Goal: Register for event/course

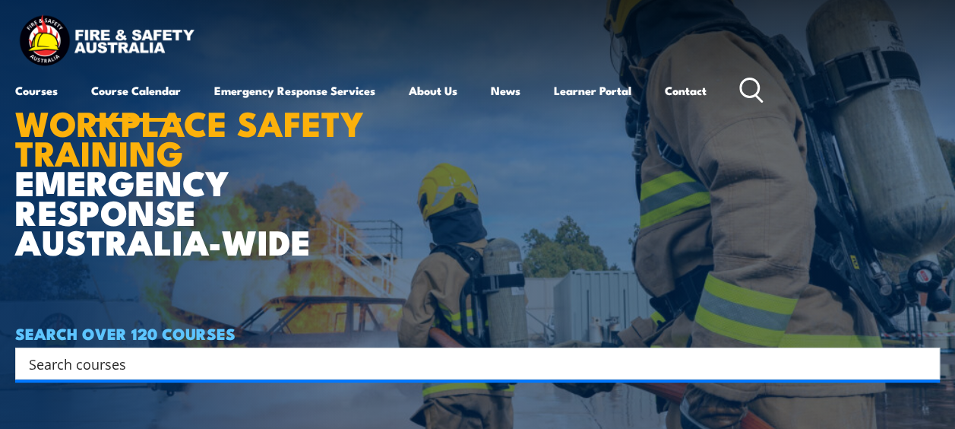
click at [162, 86] on link "Course Calendar" at bounding box center [136, 90] width 90 height 36
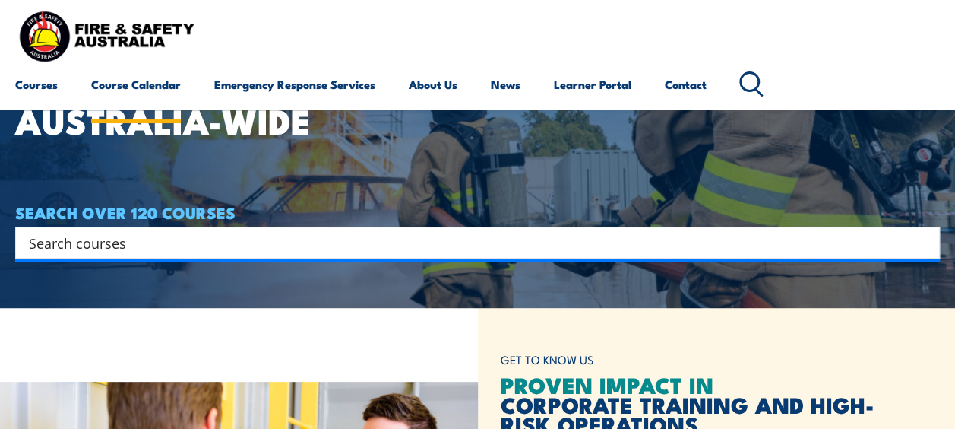
scroll to position [152, 0]
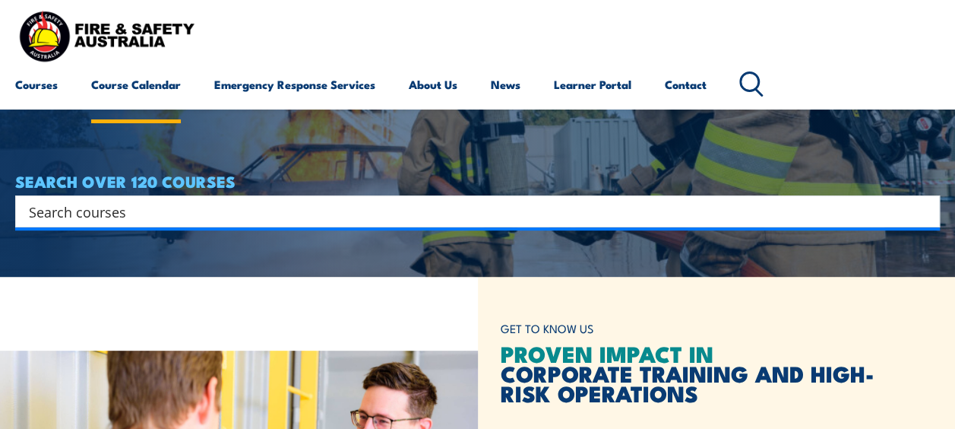
click at [131, 84] on link "Course Calendar" at bounding box center [136, 84] width 90 height 36
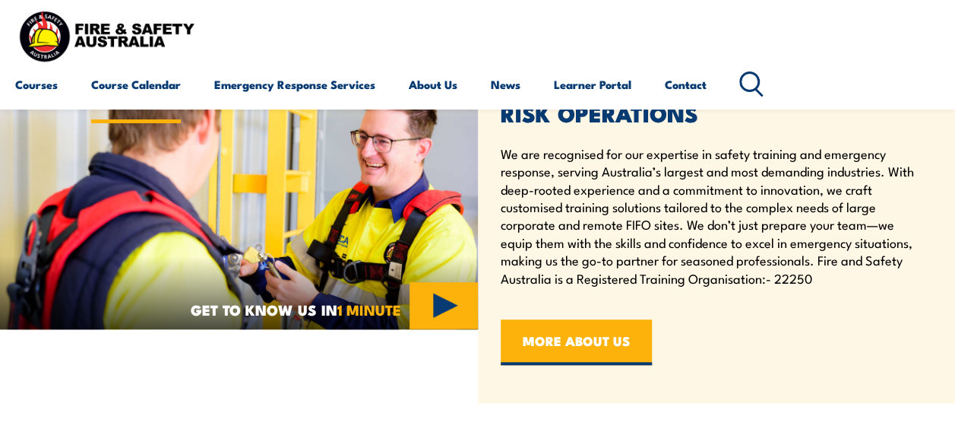
scroll to position [608, 0]
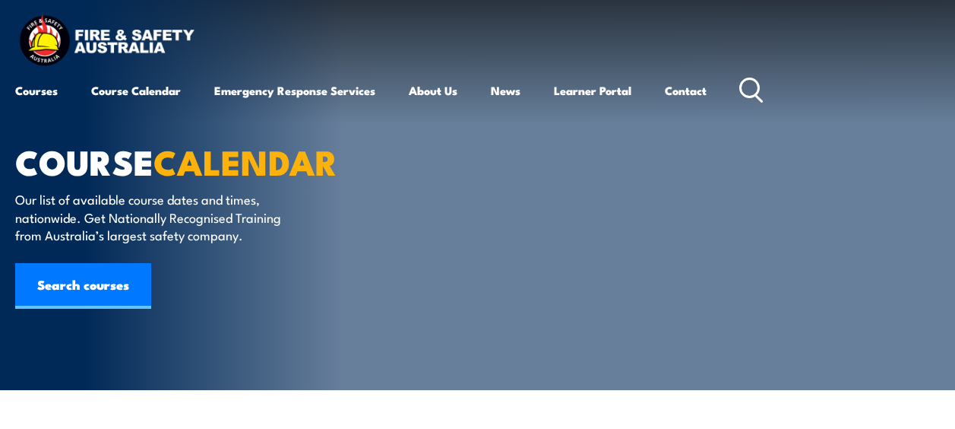
scroll to position [304, 0]
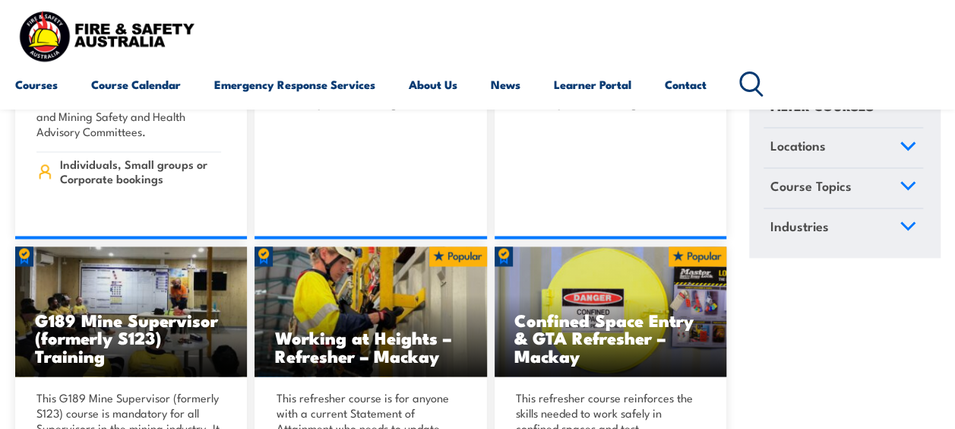
scroll to position [1140, 0]
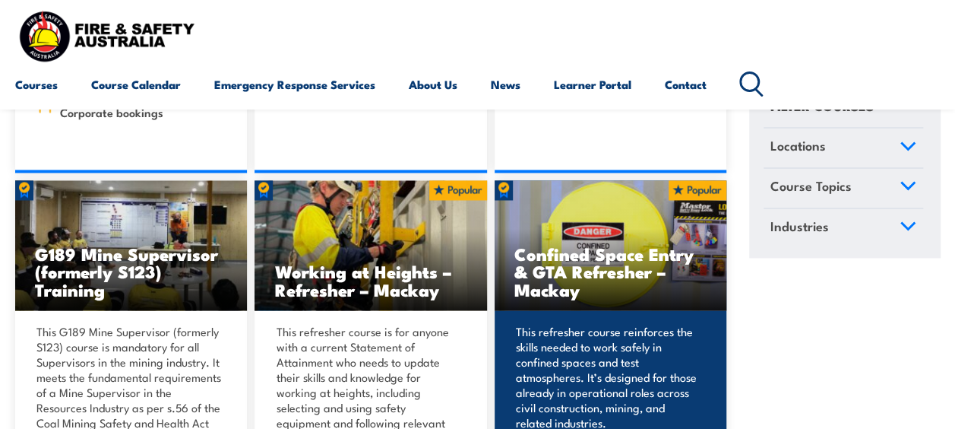
click at [585, 245] on h3 "Confined Space Entry & GTA Refresher – Mackay" at bounding box center [610, 271] width 192 height 52
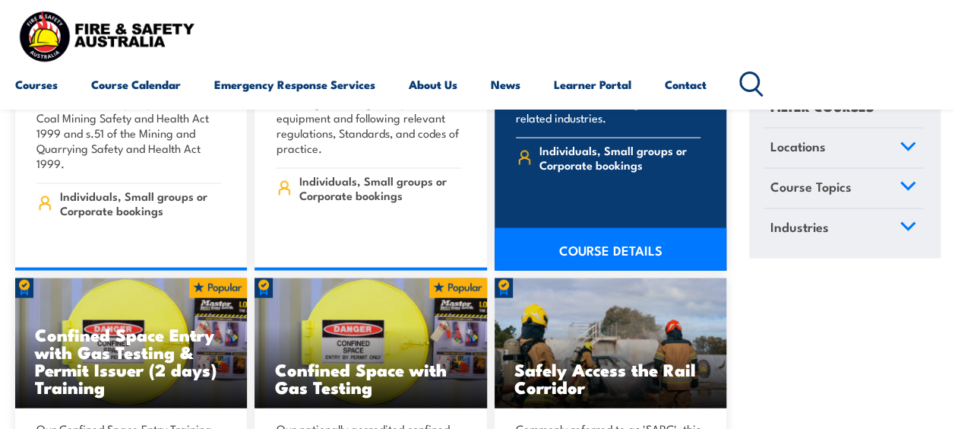
scroll to position [1520, 0]
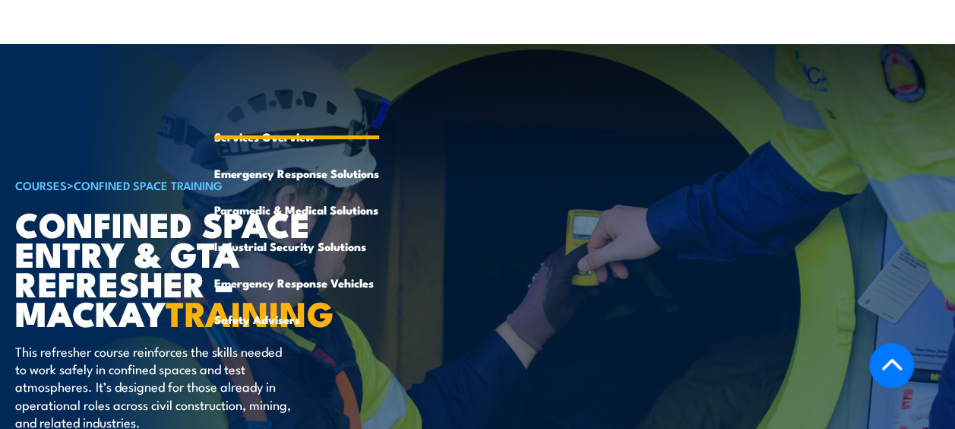
scroll to position [380, 0]
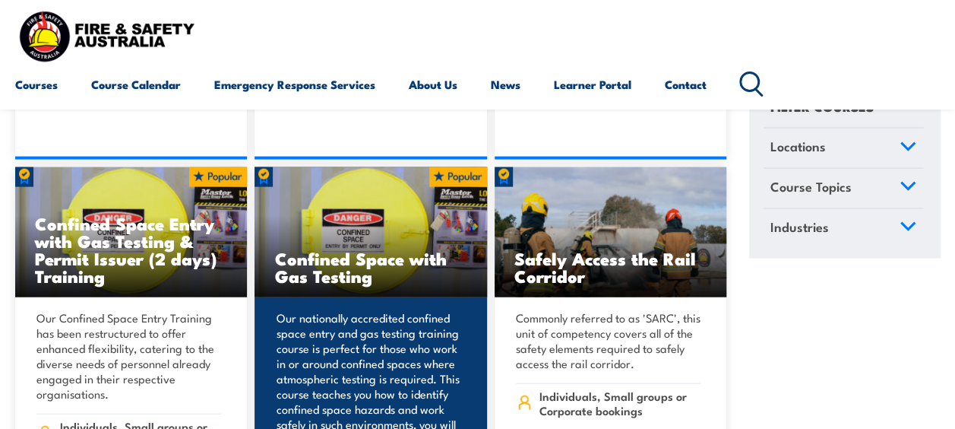
scroll to position [1520, 0]
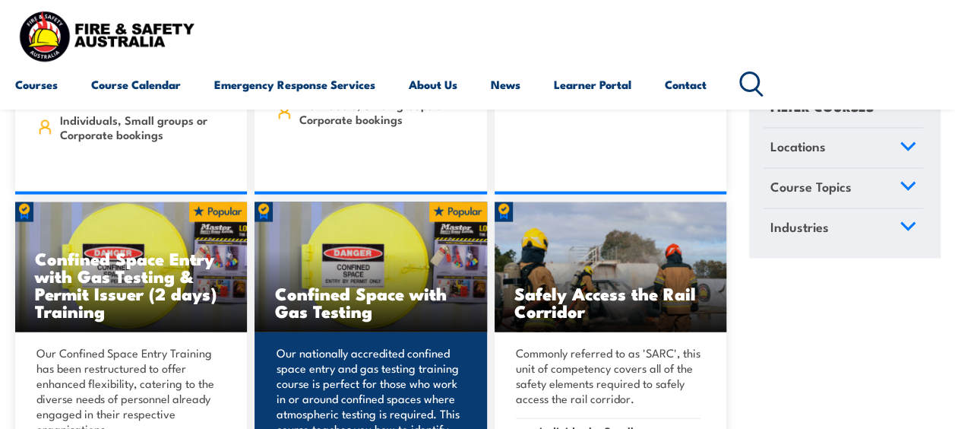
click at [343, 238] on img at bounding box center [371, 267] width 232 height 130
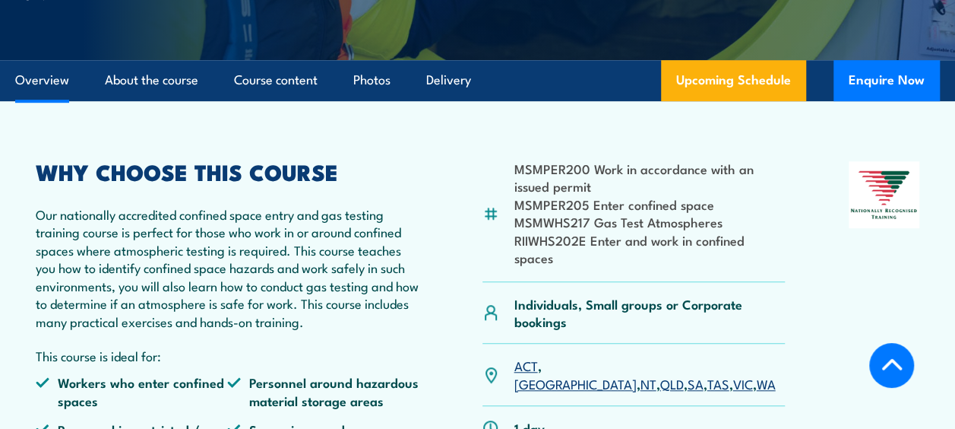
scroll to position [608, 0]
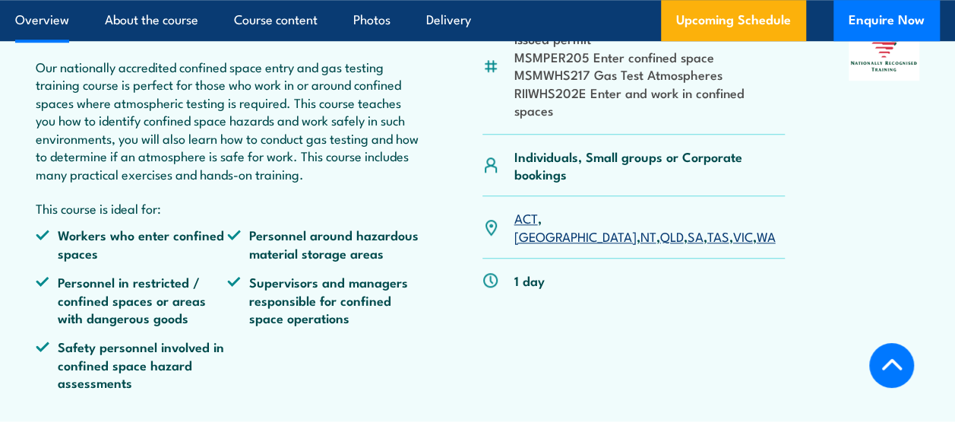
click at [732, 226] on link "VIC" at bounding box center [742, 235] width 20 height 18
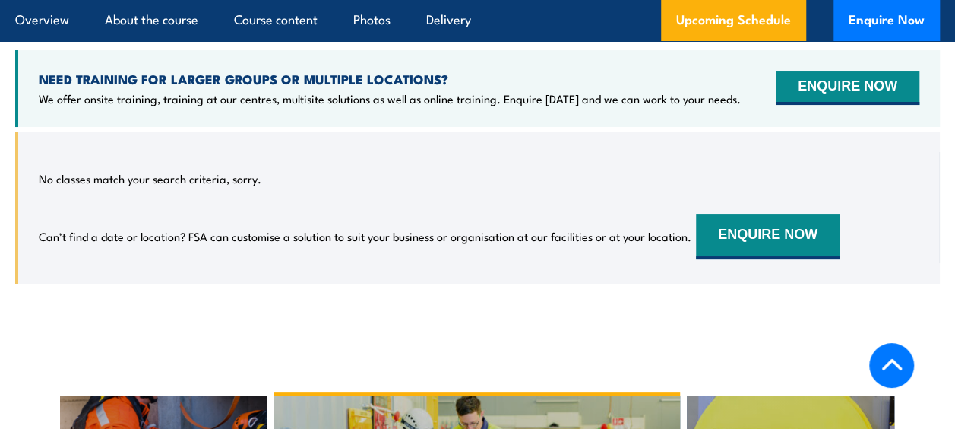
scroll to position [2752, 0]
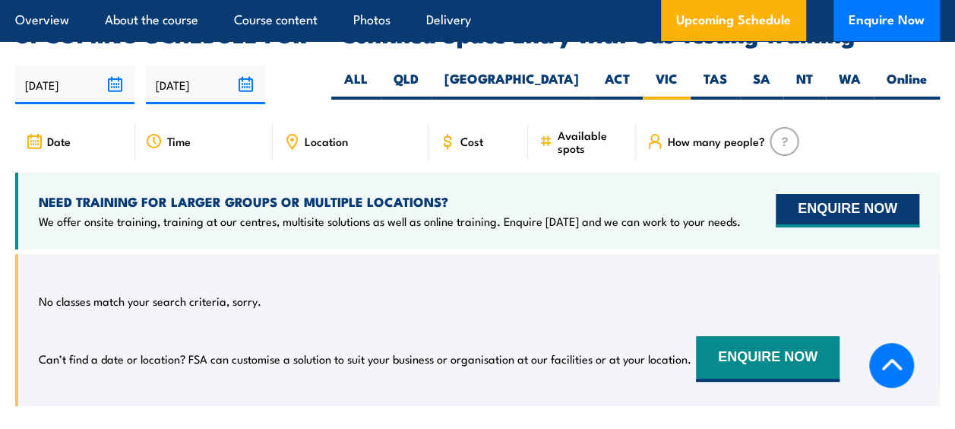
click at [834, 195] on button "ENQUIRE NOW" at bounding box center [848, 210] width 144 height 33
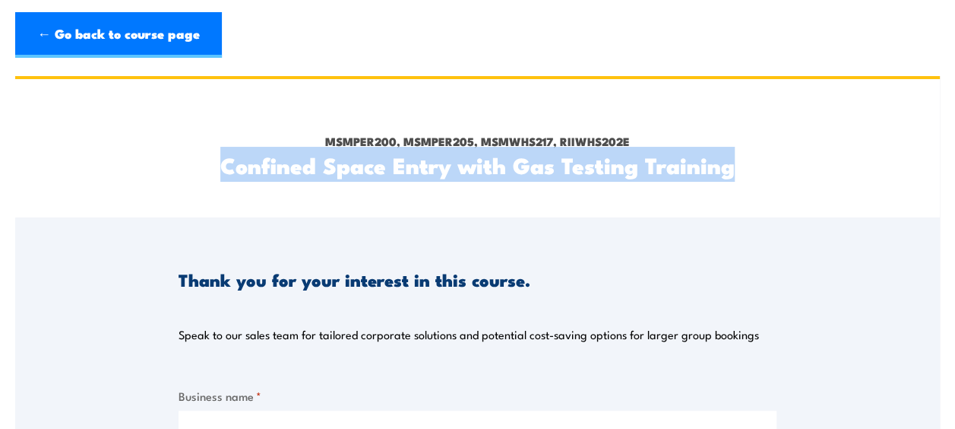
drag, startPoint x: 216, startPoint y: 173, endPoint x: 910, endPoint y: 201, distance: 694.3
click at [910, 201] on div "MSMPER200, MSMPER205, MSMWHS217, RIIWHS202E Confined Space Entry with Gas Testi…" at bounding box center [477, 148] width 925 height 138
copy h2 "Confined Space Entry with Gas Testing Training"
